Goal: Information Seeking & Learning: Learn about a topic

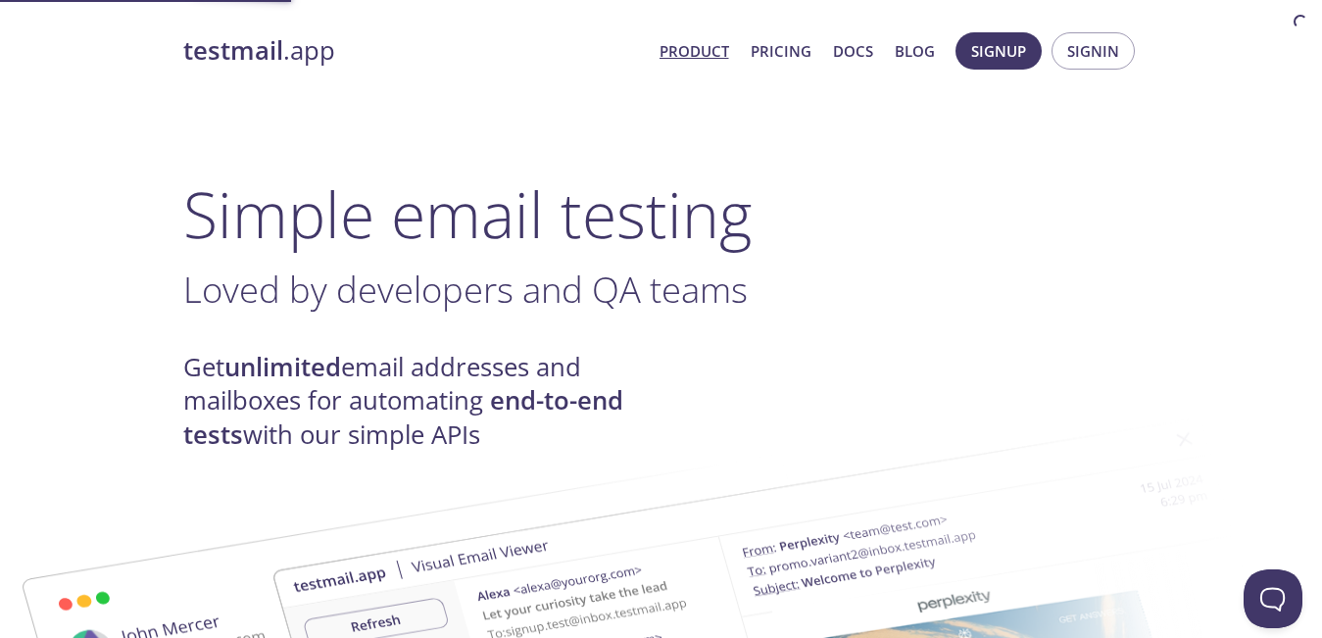
click at [224, 63] on strong "testmail" at bounding box center [233, 50] width 100 height 34
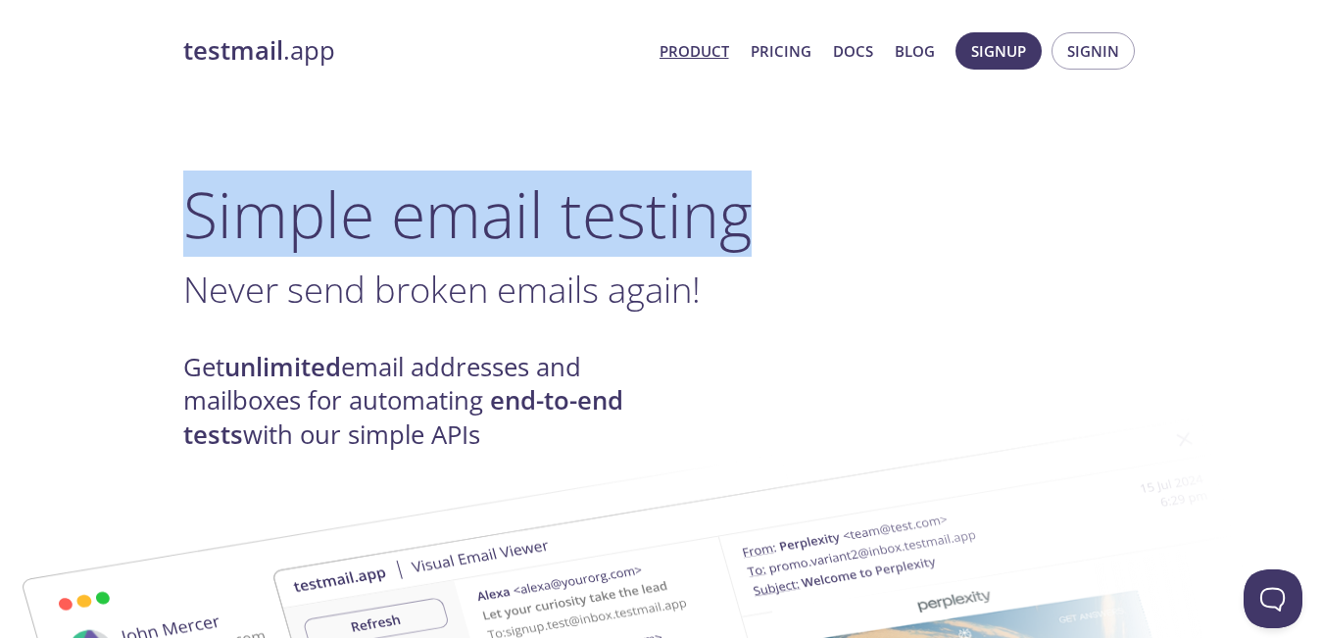
drag, startPoint x: 178, startPoint y: 211, endPoint x: 847, endPoint y: 226, distance: 668.7
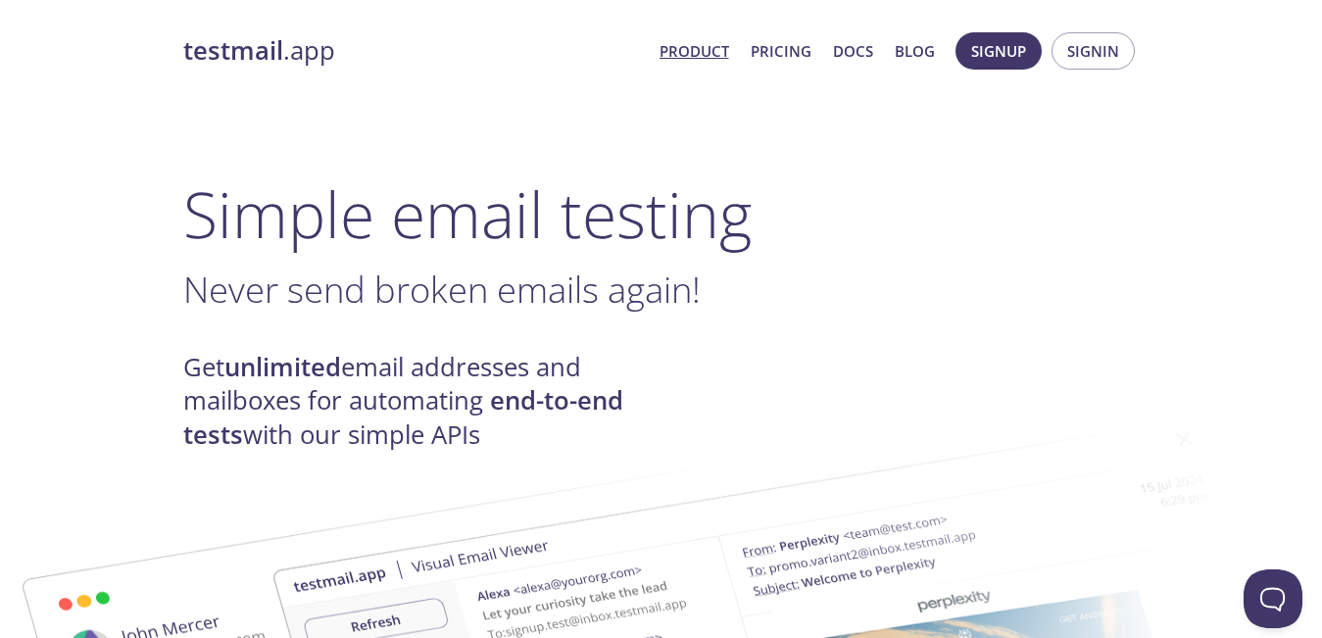
click at [954, 282] on h3 "Never send broken emails again! ." at bounding box center [661, 290] width 957 height 44
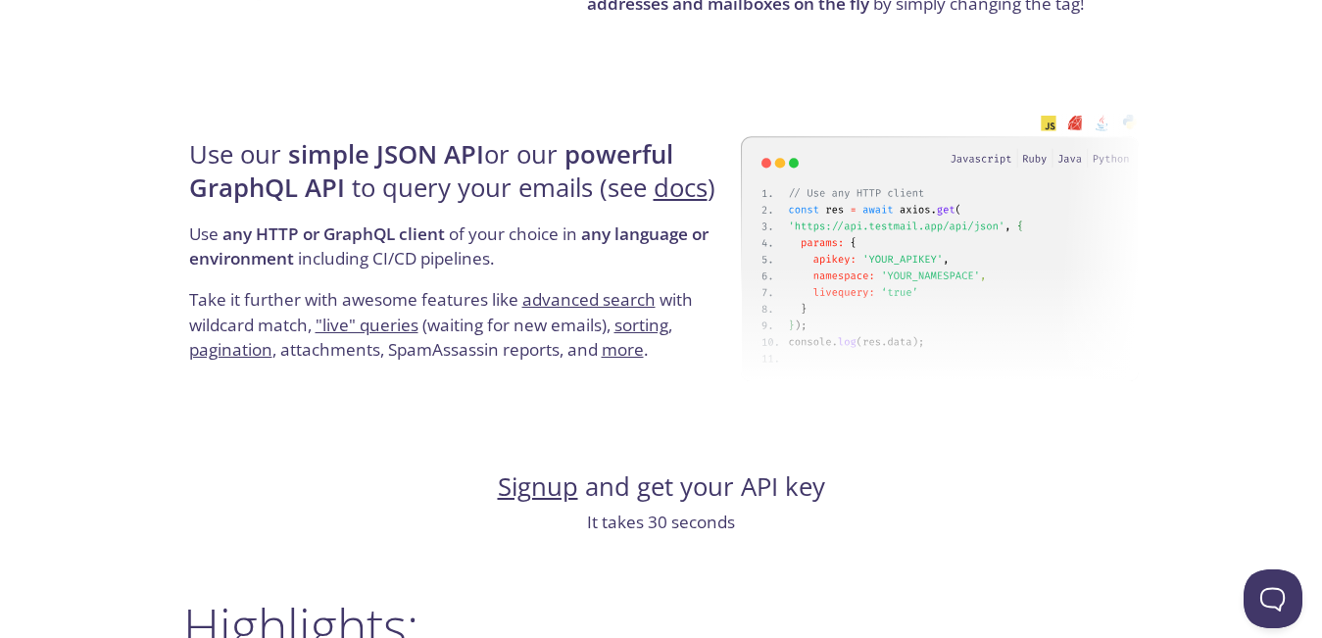
scroll to position [3844, 0]
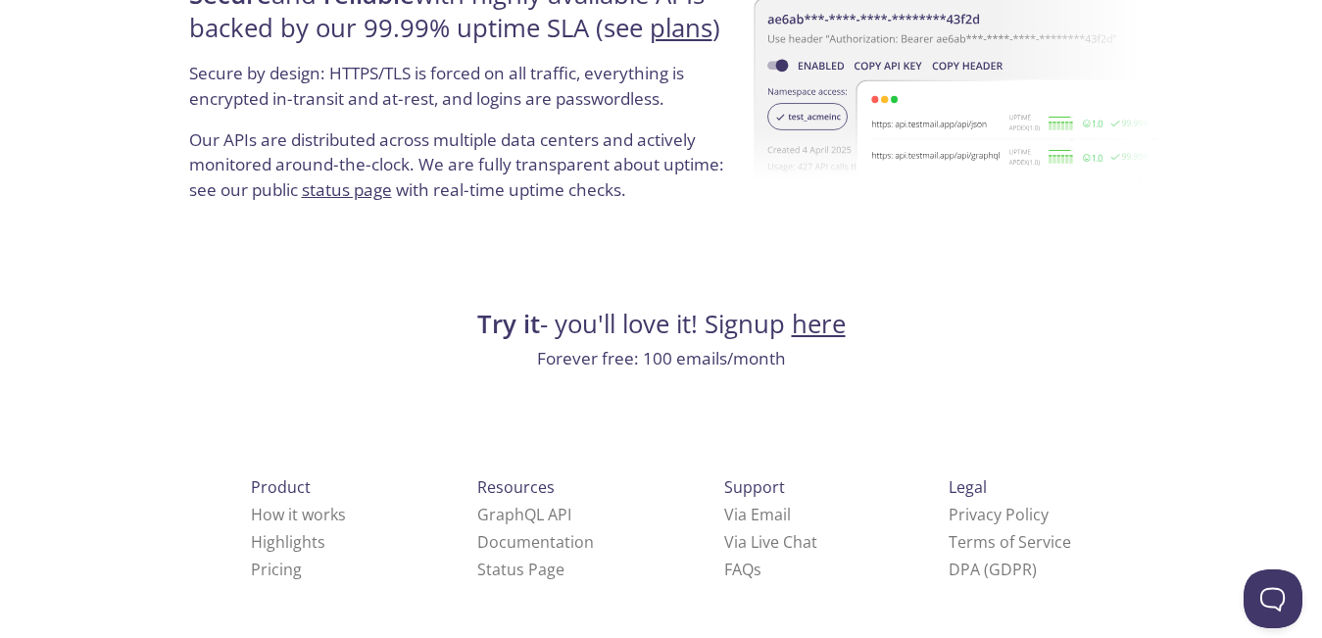
drag, startPoint x: 986, startPoint y: 483, endPoint x: 1105, endPoint y: 484, distance: 118.6
drag, startPoint x: 1105, startPoint y: 484, endPoint x: 985, endPoint y: 493, distance: 119.9
drag, startPoint x: 967, startPoint y: 517, endPoint x: 1086, endPoint y: 513, distance: 118.7
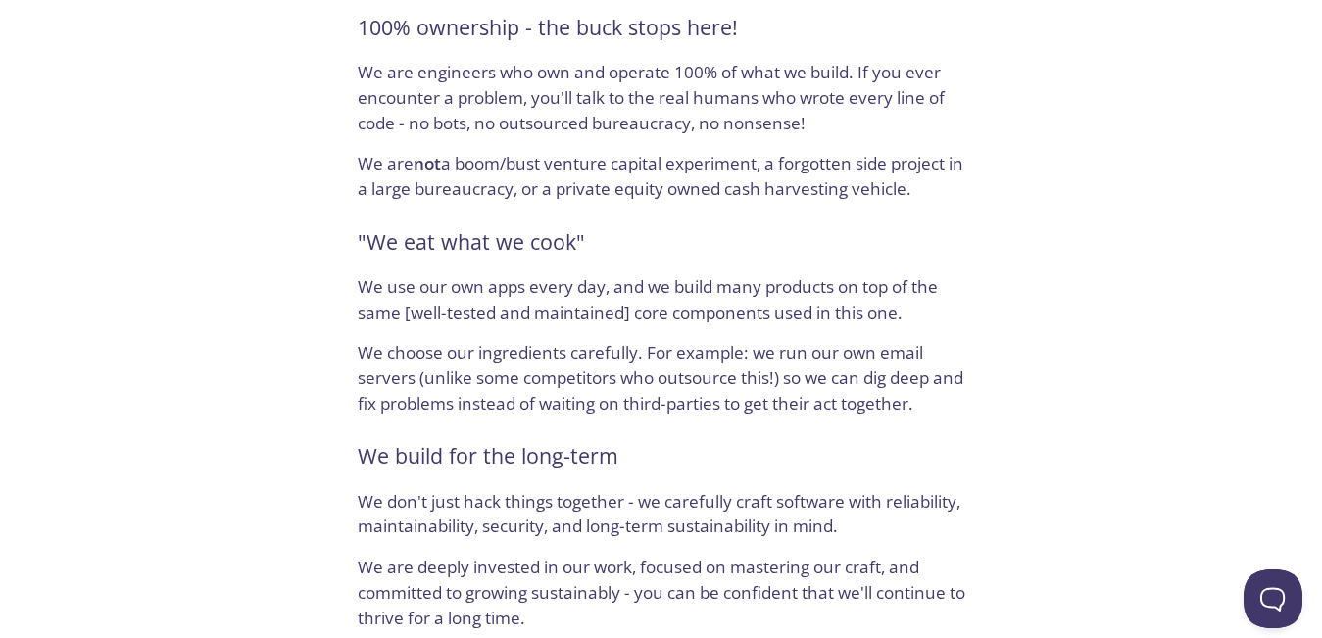
scroll to position [1375, 0]
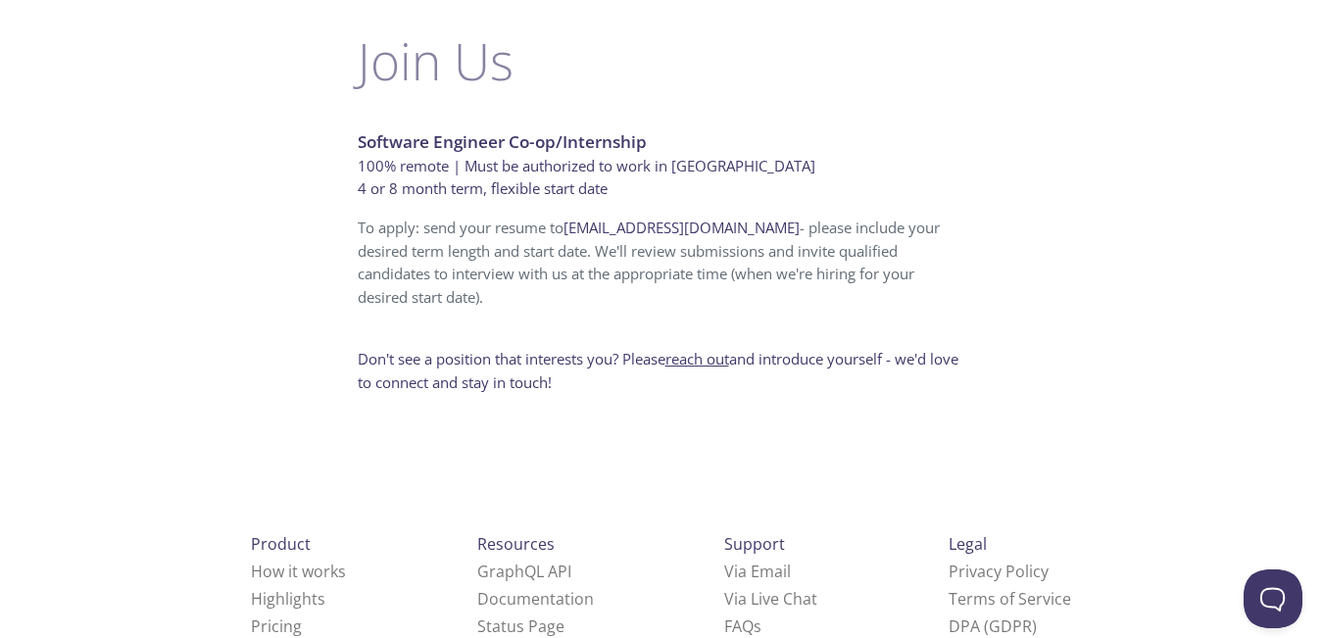
drag, startPoint x: 991, startPoint y: 489, endPoint x: 1047, endPoint y: 480, distance: 56.6
